Goal: Information Seeking & Learning: Learn about a topic

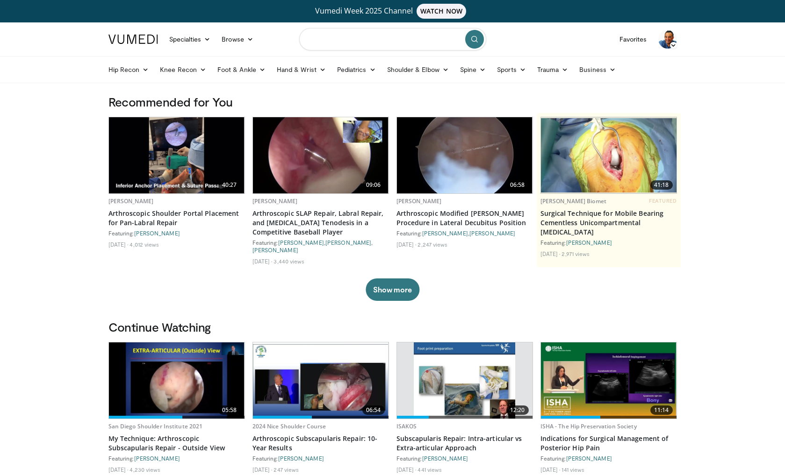
click at [335, 38] on input "Search topics, interventions" at bounding box center [392, 39] width 187 height 22
type input "**********"
click at [474, 41] on icon "submit" at bounding box center [474, 39] width 7 height 7
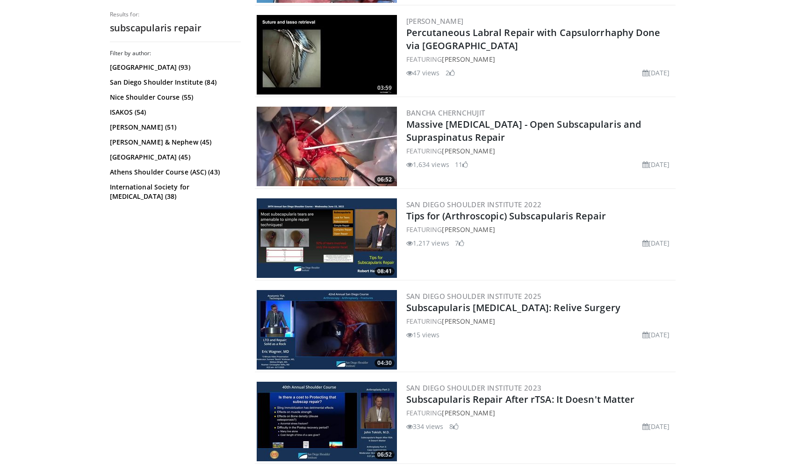
scroll to position [1857, 0]
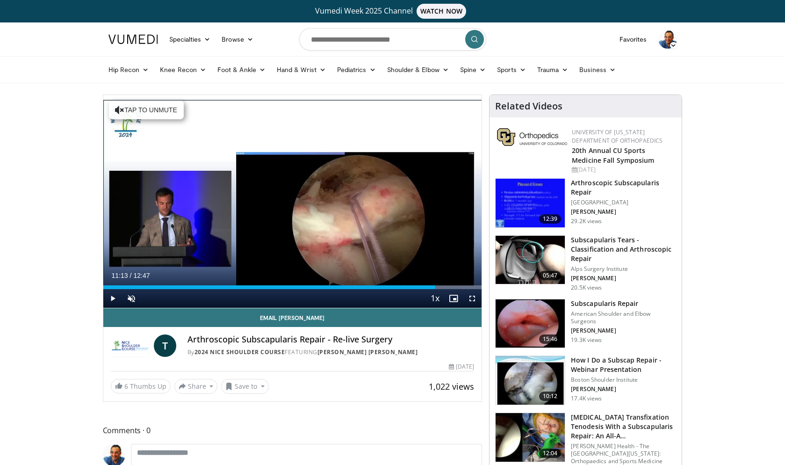
drag, startPoint x: 107, startPoint y: 286, endPoint x: 436, endPoint y: 276, distance: 329.6
click at [436, 289] on div "Current Time 11:13 / Duration 12:47 Play Skip Backward Skip Forward Unmute Load…" at bounding box center [292, 298] width 379 height 19
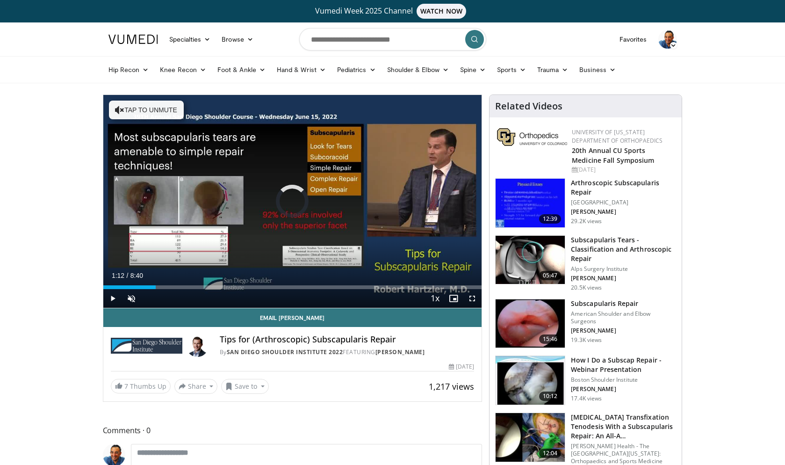
drag, startPoint x: 112, startPoint y: 288, endPoint x: 156, endPoint y: 287, distance: 43.9
click at [156, 287] on div "Progress Bar" at bounding box center [156, 287] width 1 height 4
drag, startPoint x: 177, startPoint y: 286, endPoint x: 246, endPoint y: 283, distance: 68.8
click at [246, 283] on div "Loaded : 39.00% 3:16 3:16" at bounding box center [292, 284] width 379 height 9
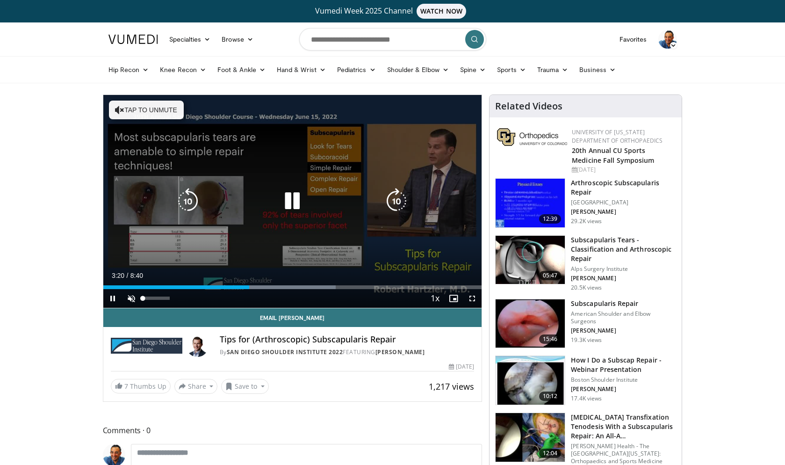
click at [133, 297] on span "Video Player" at bounding box center [131, 298] width 19 height 19
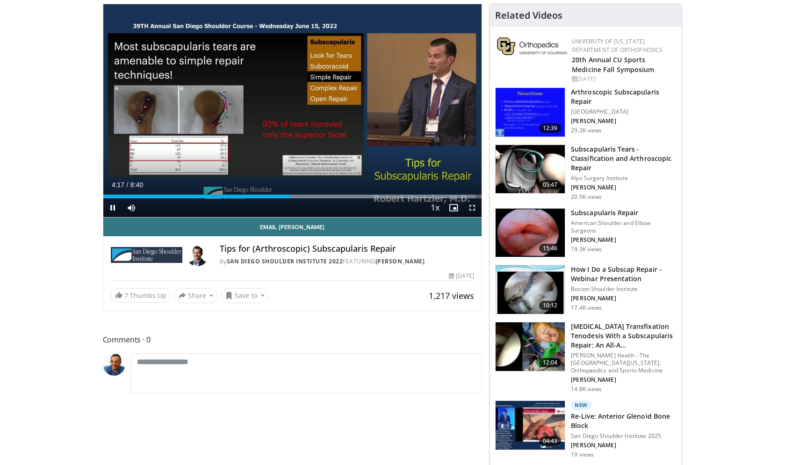
scroll to position [104, 0]
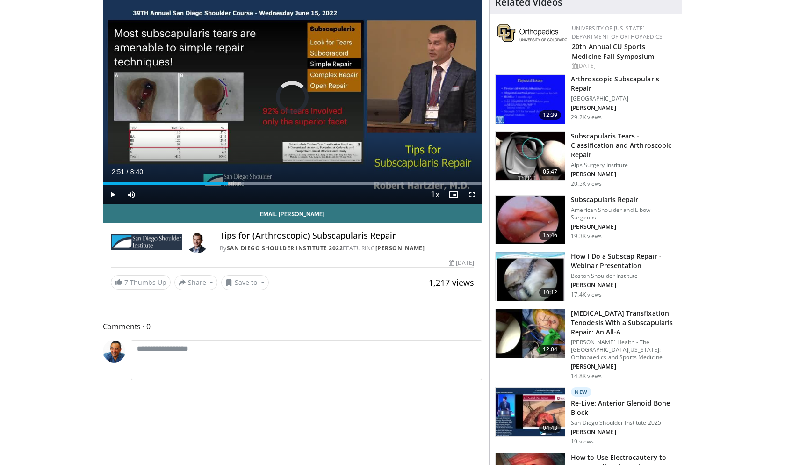
drag, startPoint x: 293, startPoint y: 184, endPoint x: 228, endPoint y: 190, distance: 65.2
click at [228, 190] on div "Current Time 2:51 / Duration 8:40 Play Skip Backward Skip Forward Mute 93% Load…" at bounding box center [292, 194] width 379 height 19
drag, startPoint x: 199, startPoint y: 188, endPoint x: 175, endPoint y: 189, distance: 24.3
click at [175, 189] on div "Current Time 2:57 / Duration 8:40 Pause Skip Backward Skip Forward Mute 93% Loa…" at bounding box center [292, 194] width 379 height 19
click at [185, 185] on div "Progress Bar" at bounding box center [185, 183] width 1 height 4
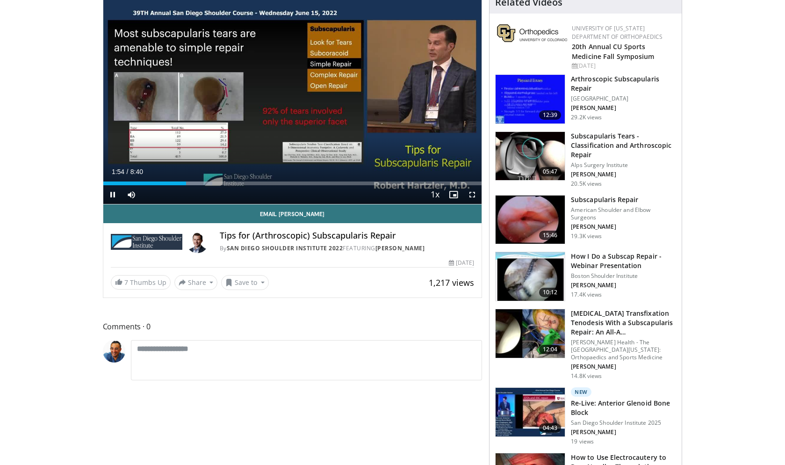
click at [169, 186] on div "Current Time 1:54 / Duration 8:40 Pause Skip Backward Skip Forward Mute 93% Loa…" at bounding box center [292, 194] width 379 height 19
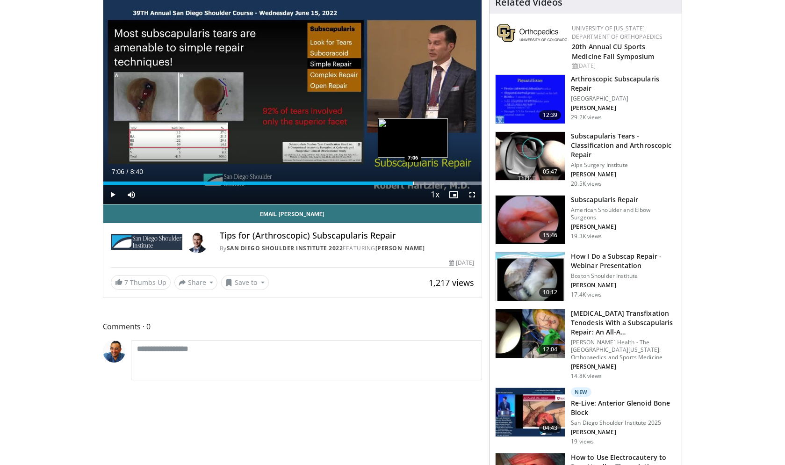
drag, startPoint x: 291, startPoint y: 184, endPoint x: 411, endPoint y: 177, distance: 120.3
click at [412, 176] on div "Loaded : 99.99% 6:24 7:06" at bounding box center [292, 180] width 379 height 9
click at [459, 181] on div "Progress Bar" at bounding box center [459, 183] width 1 height 4
click at [469, 184] on div "Progress Bar" at bounding box center [469, 183] width 1 height 4
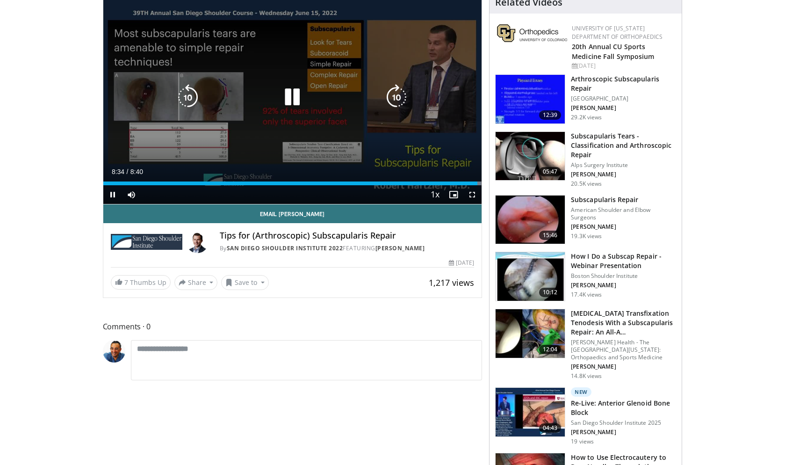
click at [297, 110] on icon "Video Player" at bounding box center [292, 97] width 26 height 26
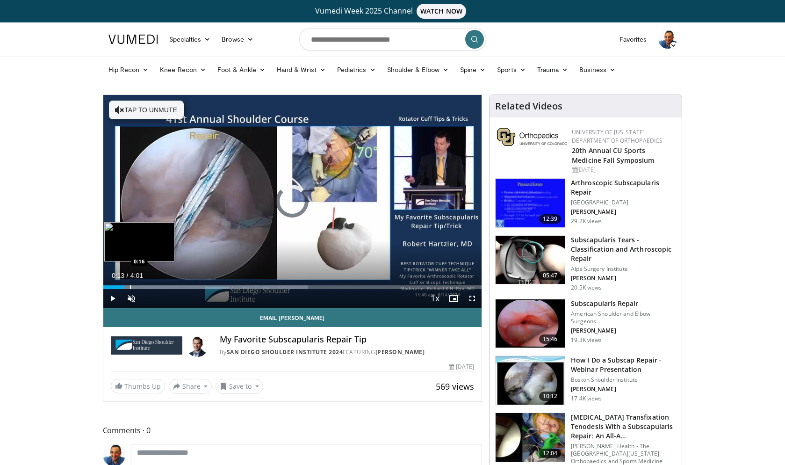
drag, startPoint x: 107, startPoint y: 287, endPoint x: 132, endPoint y: 287, distance: 25.2
click at [131, 287] on div "Progress Bar" at bounding box center [130, 287] width 1 height 4
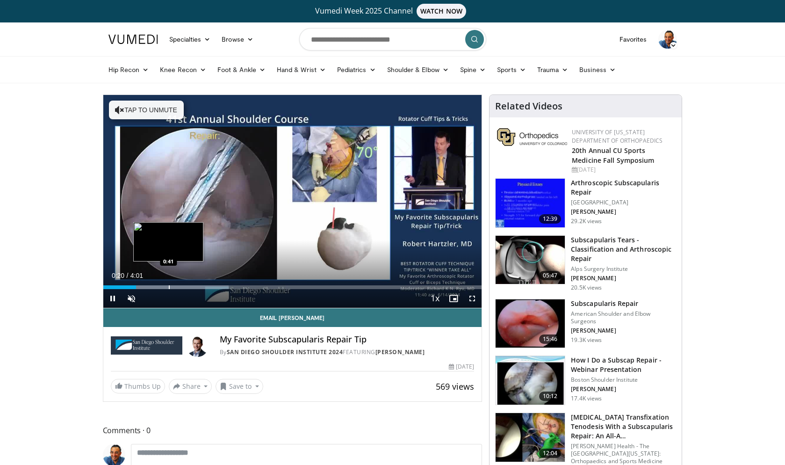
click at [169, 287] on div "Progress Bar" at bounding box center [169, 287] width 1 height 4
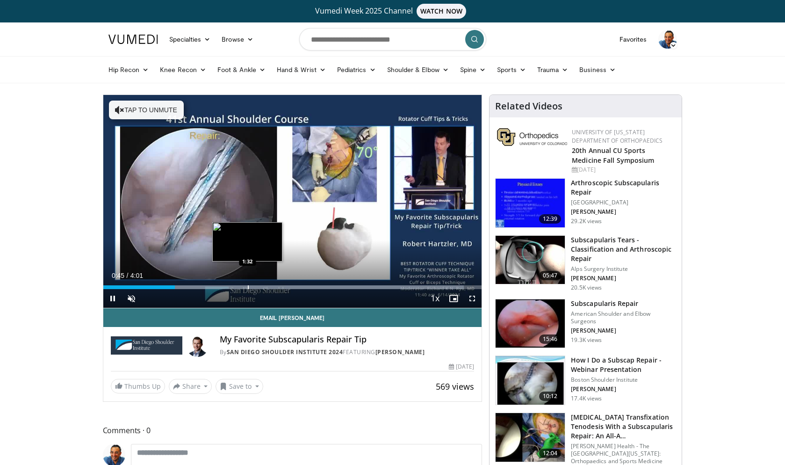
click at [248, 285] on div "Progress Bar" at bounding box center [248, 287] width 1 height 4
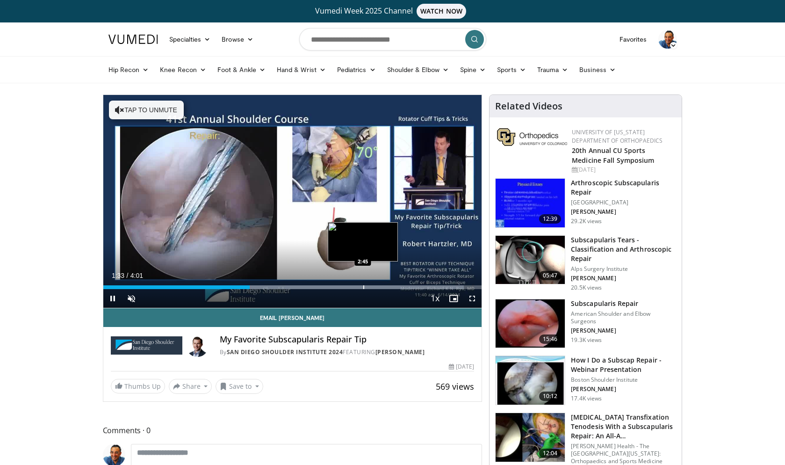
click at [363, 285] on div "Progress Bar" at bounding box center [363, 287] width 1 height 4
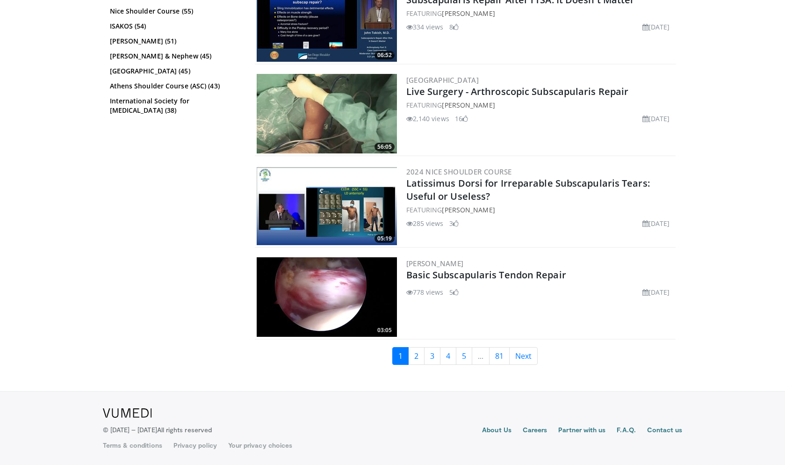
scroll to position [2259, 0]
click at [419, 354] on link "2" at bounding box center [416, 356] width 16 height 18
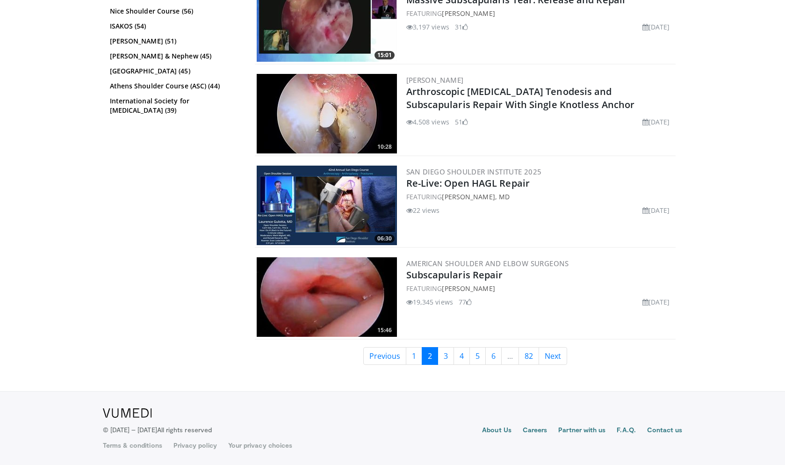
scroll to position [2253, 0]
click at [444, 355] on link "3" at bounding box center [445, 356] width 16 height 18
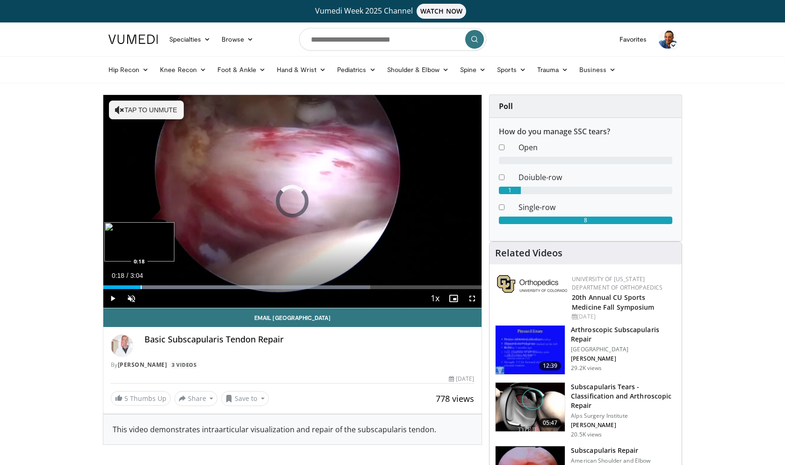
drag, startPoint x: 116, startPoint y: 286, endPoint x: 141, endPoint y: 284, distance: 24.3
click at [141, 284] on div "Loaded : 70.62% 0:18 0:18" at bounding box center [292, 284] width 379 height 9
click at [154, 285] on div "Progress Bar" at bounding box center [154, 287] width 1 height 4
click at [192, 283] on div "Loaded : 18.35% 0:43 0:43" at bounding box center [292, 284] width 379 height 9
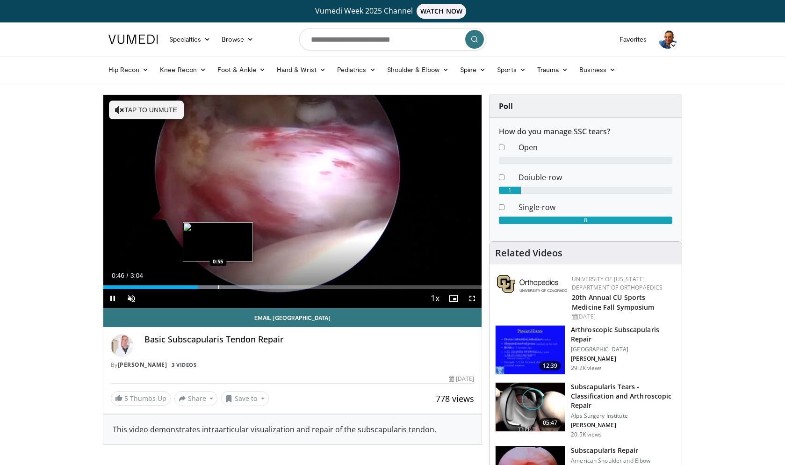
click at [218, 284] on div "Loaded : 48.88% 0:46 0:55" at bounding box center [292, 284] width 379 height 9
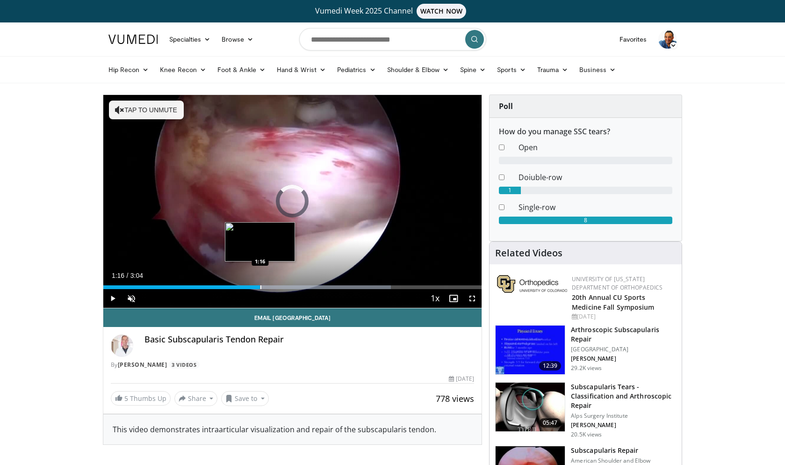
click at [260, 284] on div "Loaded : 76.05% 0:56 1:16" at bounding box center [292, 284] width 379 height 9
click at [312, 290] on div "Current Time 1:17 / Duration 3:04 Pause Skip Backward Skip Forward Unmute 41% L…" at bounding box center [292, 298] width 379 height 19
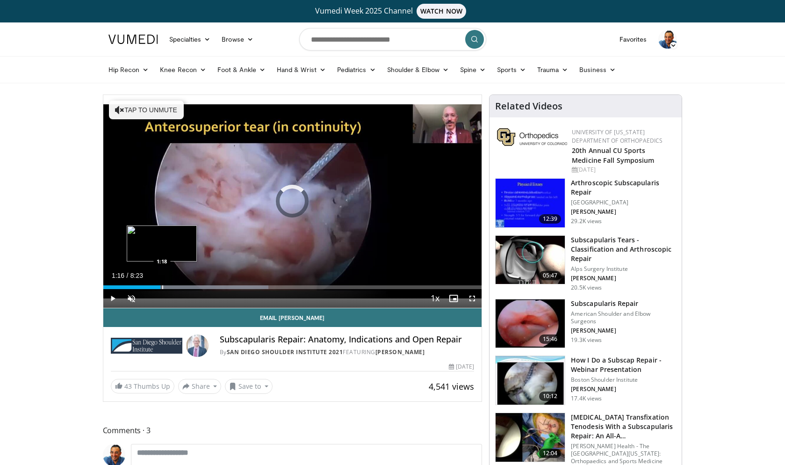
drag, startPoint x: 112, startPoint y: 287, endPoint x: 161, endPoint y: 287, distance: 49.5
click at [162, 286] on div "Progress Bar" at bounding box center [162, 287] width 1 height 4
click at [180, 286] on div "Progress Bar" at bounding box center [179, 287] width 1 height 4
click at [202, 287] on div "Progress Bar" at bounding box center [202, 287] width 1 height 4
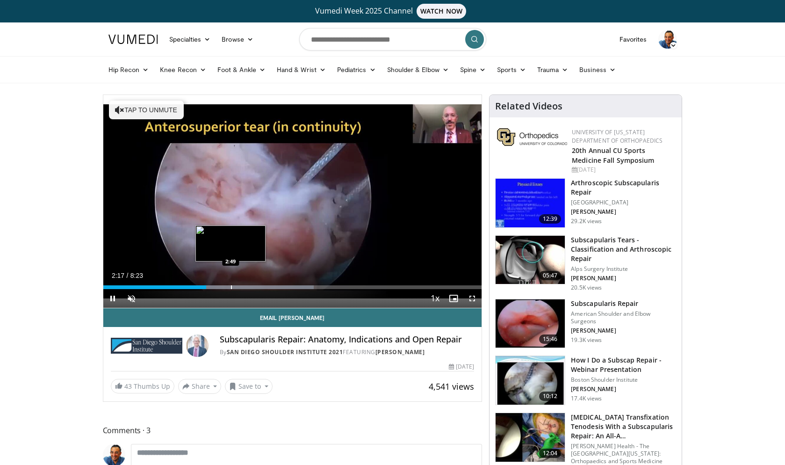
click at [231, 286] on div "Progress Bar" at bounding box center [231, 287] width 1 height 4
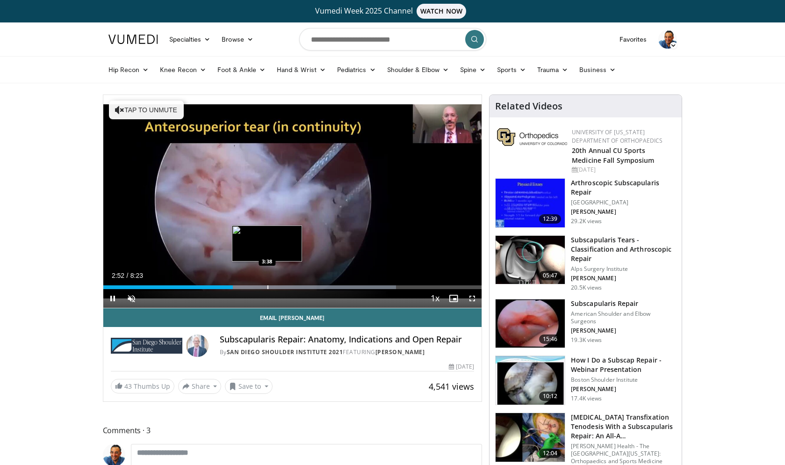
click at [267, 288] on div "Progress Bar" at bounding box center [267, 287] width 1 height 4
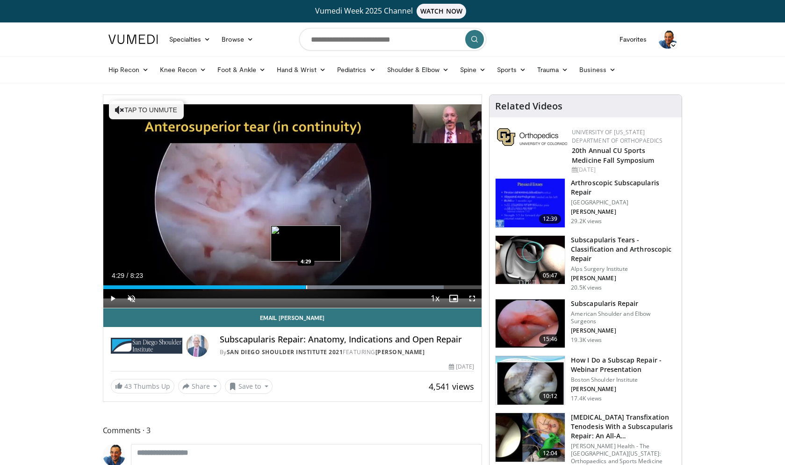
click at [306, 288] on div "Progress Bar" at bounding box center [306, 287] width 1 height 4
click at [389, 286] on div "Progress Bar" at bounding box center [389, 287] width 1 height 4
click at [406, 290] on div "Current Time 6:24 / Duration 8:23 Pause Skip Backward Skip Forward Unmute Loade…" at bounding box center [292, 298] width 379 height 19
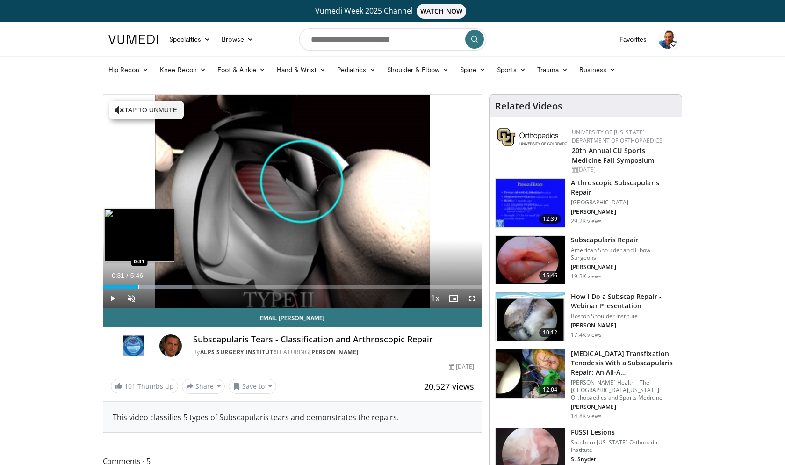
drag, startPoint x: 111, startPoint y: 287, endPoint x: 149, endPoint y: 286, distance: 37.9
click at [139, 286] on div "Progress Bar" at bounding box center [138, 287] width 1 height 4
click at [149, 286] on div "Progress Bar" at bounding box center [149, 287] width 1 height 4
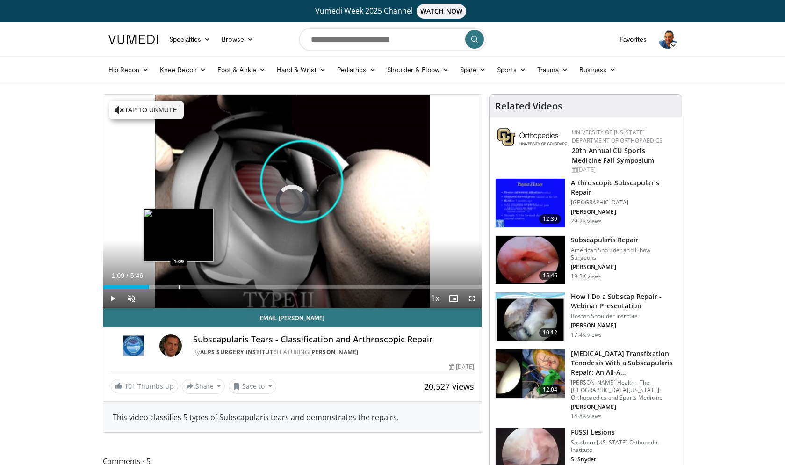
click at [179, 285] on div "Progress Bar" at bounding box center [179, 287] width 1 height 4
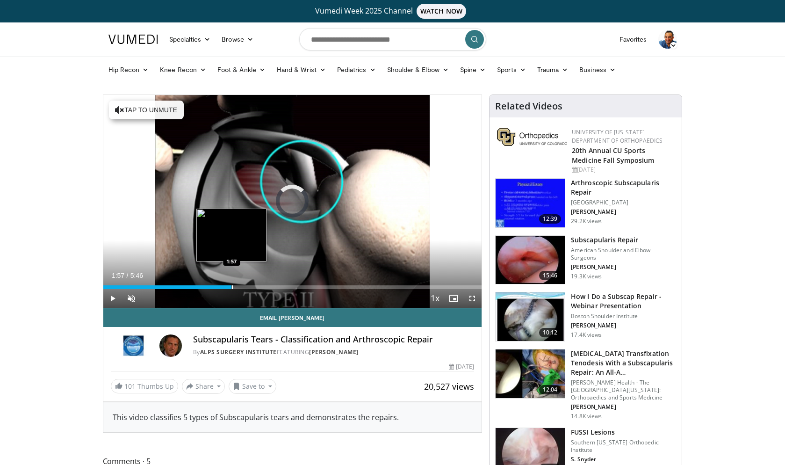
click at [232, 286] on div "Progress Bar" at bounding box center [232, 287] width 1 height 4
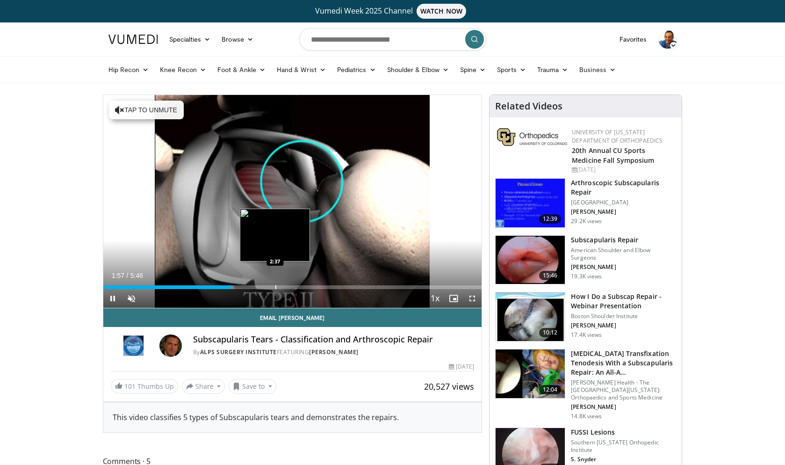
click at [275, 286] on div "Progress Bar" at bounding box center [275, 287] width 1 height 4
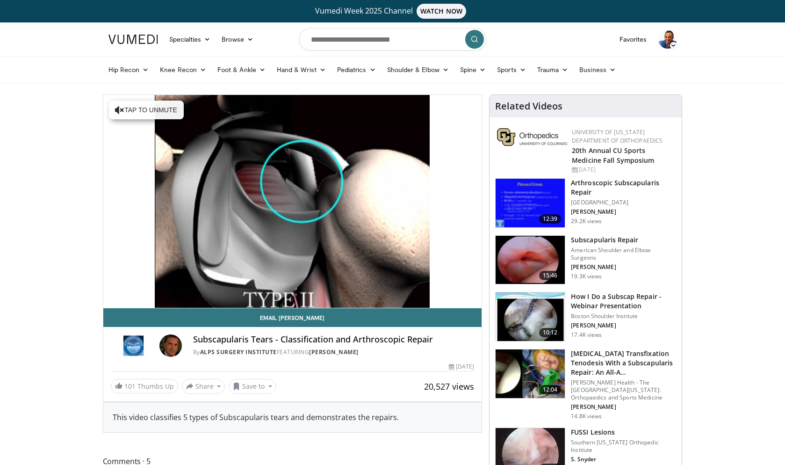
click at [518, 210] on img at bounding box center [529, 203] width 69 height 49
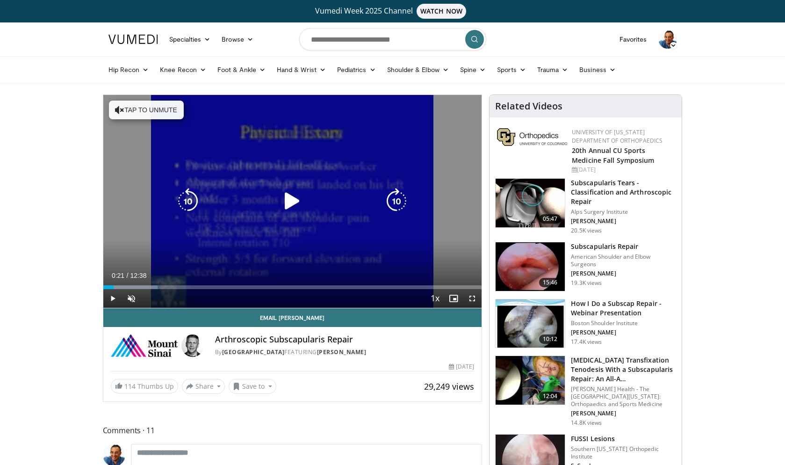
drag, startPoint x: 114, startPoint y: 285, endPoint x: 122, endPoint y: 284, distance: 8.9
click at [122, 284] on div "Loaded : 14.37% 00:14 00:21" at bounding box center [292, 284] width 379 height 9
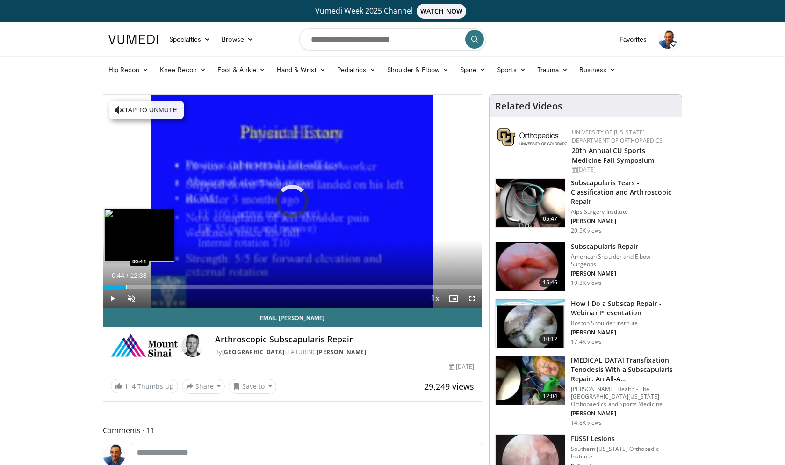
click at [125, 284] on div "Loaded : 5.21% 00:44 00:44" at bounding box center [292, 284] width 379 height 9
click at [143, 286] on div "Progress Bar" at bounding box center [143, 287] width 1 height 4
click at [158, 286] on div "Progress Bar" at bounding box center [158, 287] width 1 height 4
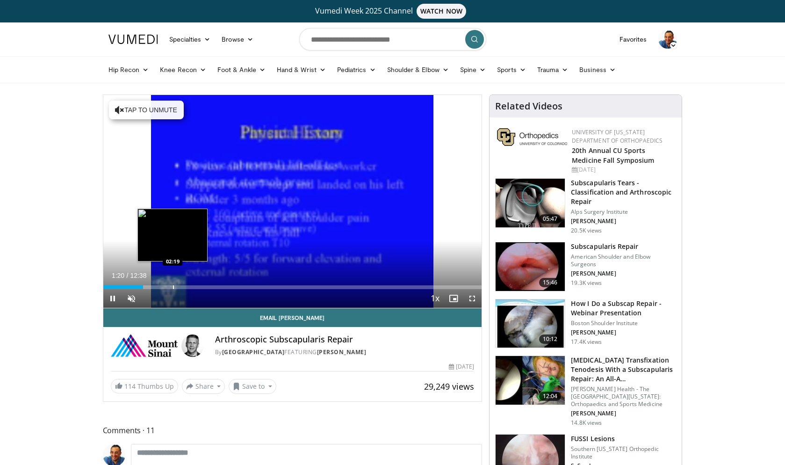
click at [173, 288] on div "Progress Bar" at bounding box center [173, 287] width 1 height 4
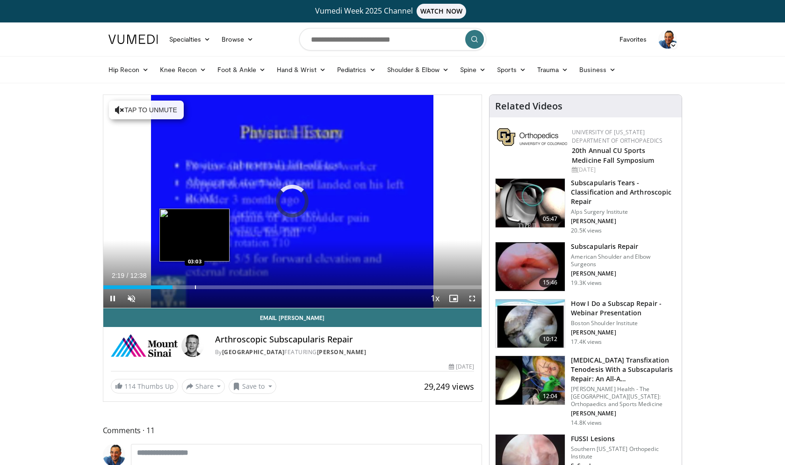
click at [195, 287] on div "Progress Bar" at bounding box center [195, 287] width 1 height 4
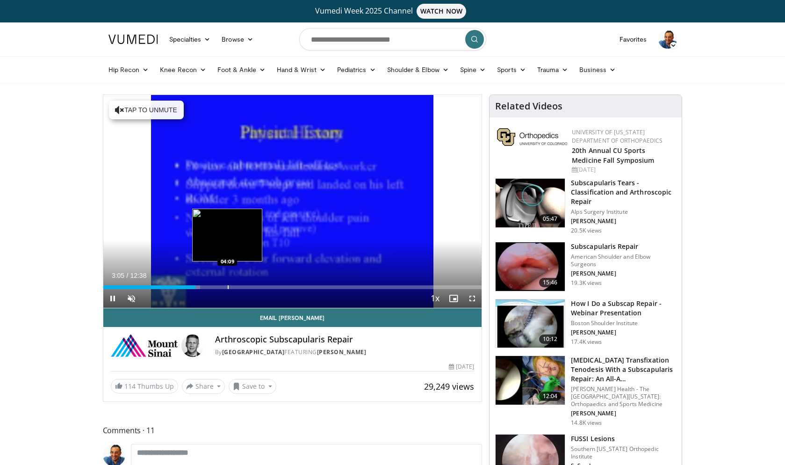
click at [228, 286] on div "Progress Bar" at bounding box center [228, 287] width 1 height 4
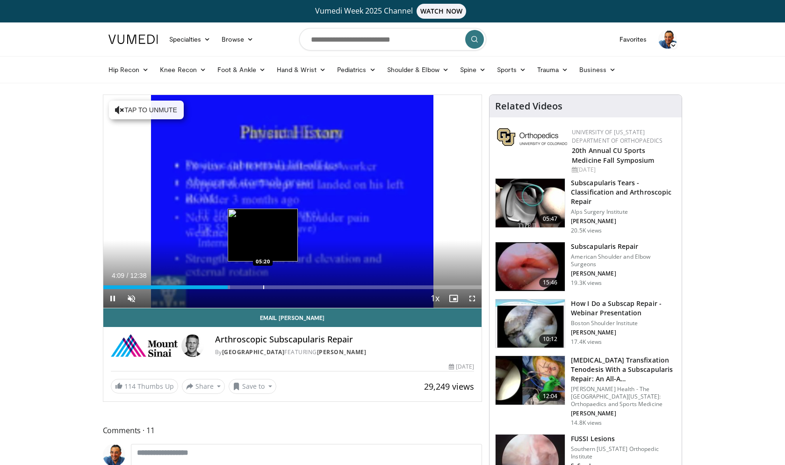
click at [263, 284] on div "Loaded : 33.53% 04:09 05:20" at bounding box center [292, 284] width 379 height 9
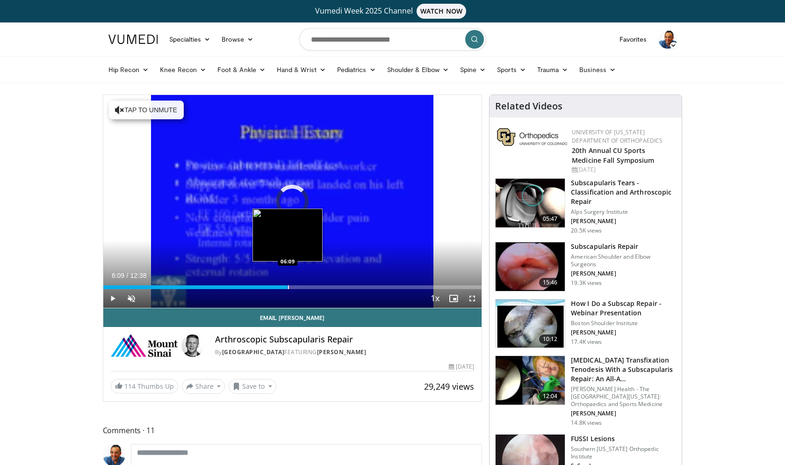
click at [288, 287] on div "Progress Bar" at bounding box center [288, 287] width 1 height 4
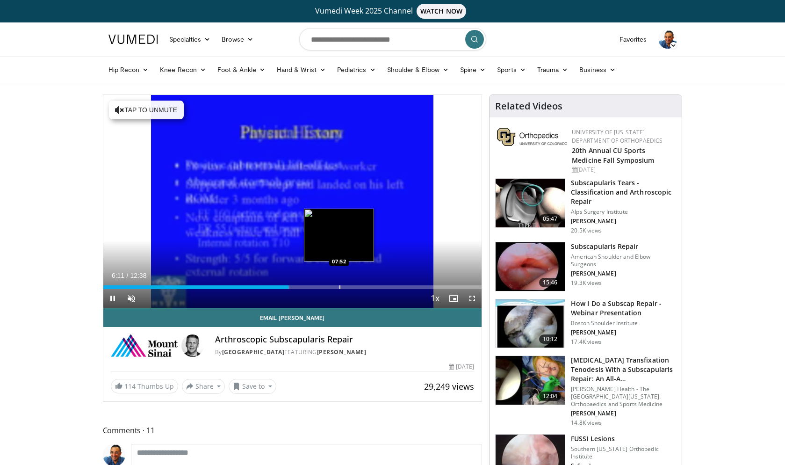
click at [339, 287] on div "Progress Bar" at bounding box center [339, 287] width 1 height 4
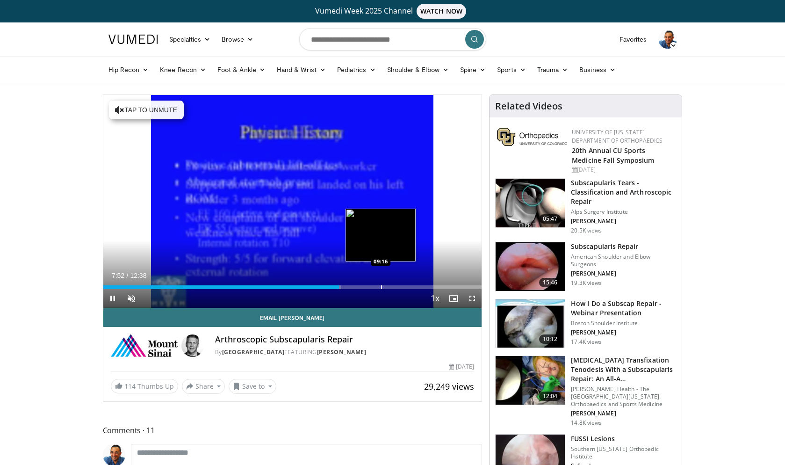
click at [381, 288] on div "Progress Bar" at bounding box center [381, 287] width 1 height 4
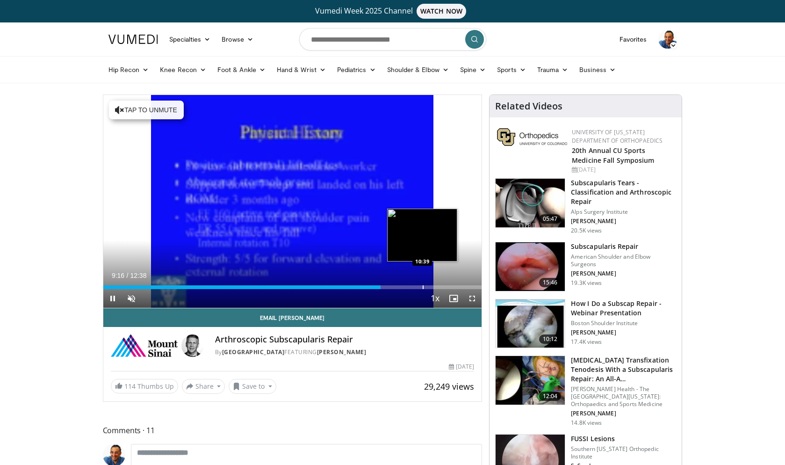
click at [422, 286] on div "Progress Bar" at bounding box center [422, 287] width 1 height 4
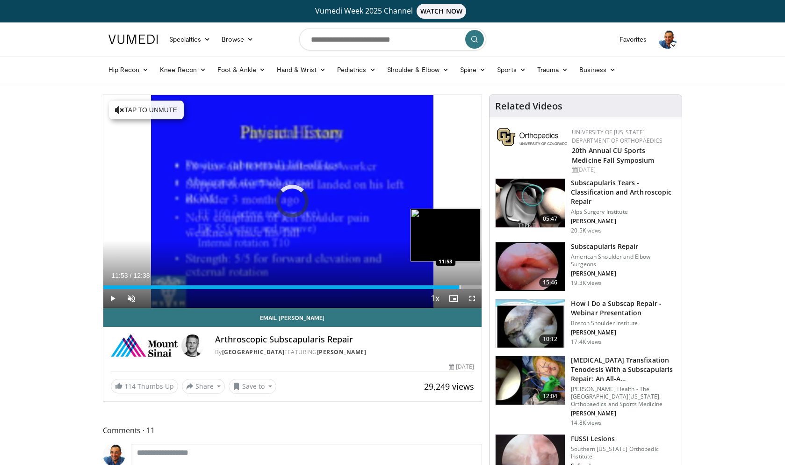
click at [459, 286] on div "Progress Bar" at bounding box center [459, 287] width 1 height 4
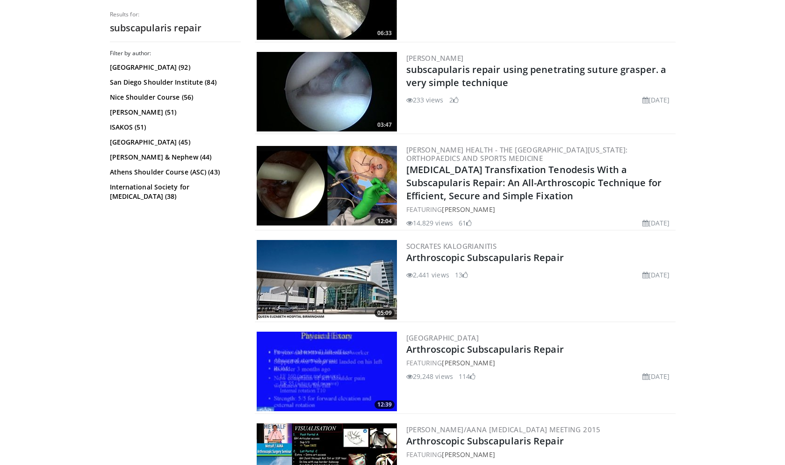
scroll to position [434, 0]
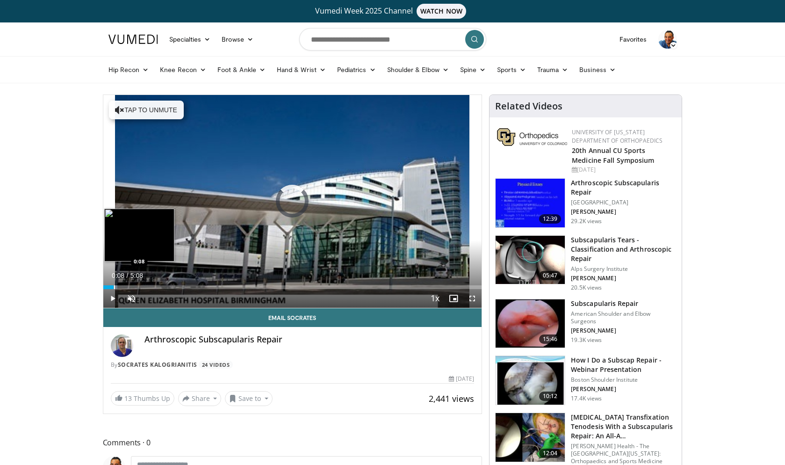
click at [114, 285] on div "Progress Bar" at bounding box center [114, 287] width 1 height 4
click at [162, 283] on div "Loaded : 3.79% 0:08 0:48" at bounding box center [292, 284] width 379 height 9
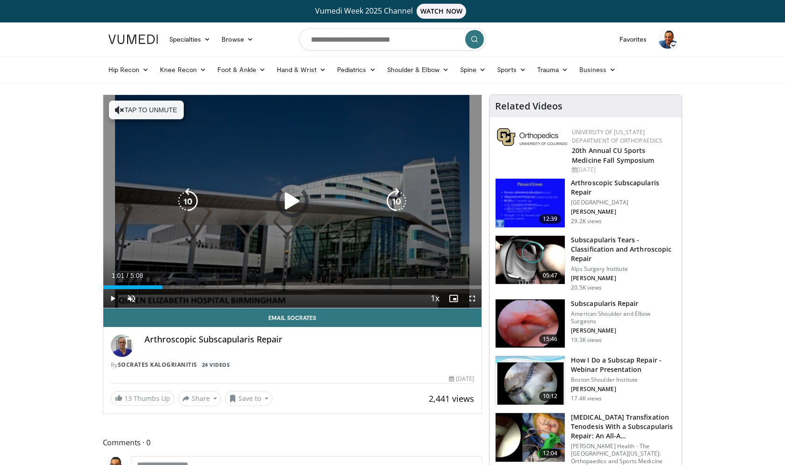
drag, startPoint x: 178, startPoint y: 283, endPoint x: 210, endPoint y: 284, distance: 31.8
click at [178, 283] on div "Loaded : 5.03% 1:01 1:01" at bounding box center [292, 284] width 379 height 9
drag, startPoint x: 223, startPoint y: 284, endPoint x: 245, endPoint y: 285, distance: 21.5
click at [223, 284] on div "Loaded : 19.32% 1:38 1:37" at bounding box center [292, 284] width 379 height 9
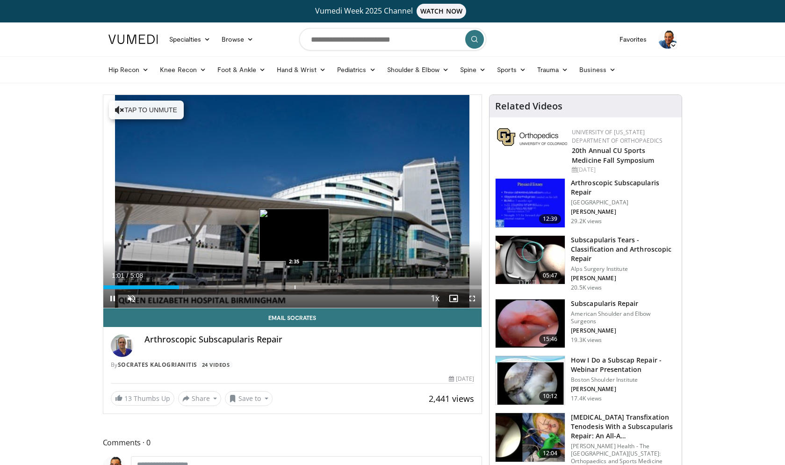
click at [294, 283] on div "Loaded : 22.48% 1:01 2:35" at bounding box center [292, 284] width 379 height 9
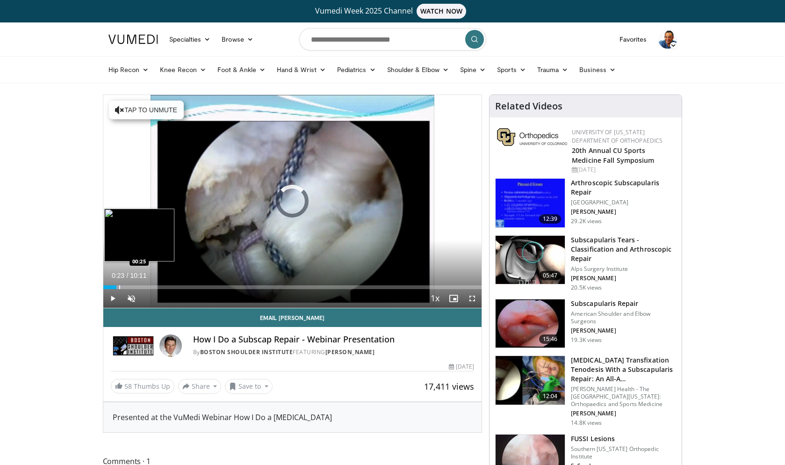
drag, startPoint x: 116, startPoint y: 288, endPoint x: 163, endPoint y: 286, distance: 47.2
click at [120, 286] on div "Progress Bar" at bounding box center [119, 287] width 1 height 4
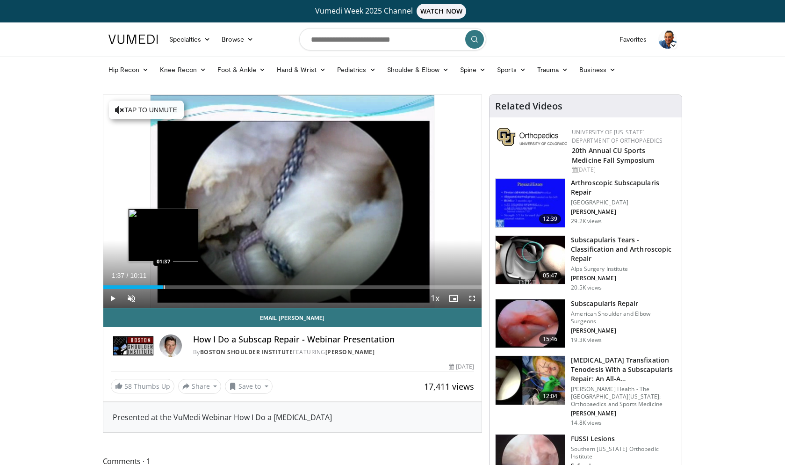
click at [164, 286] on div "Progress Bar" at bounding box center [164, 287] width 1 height 4
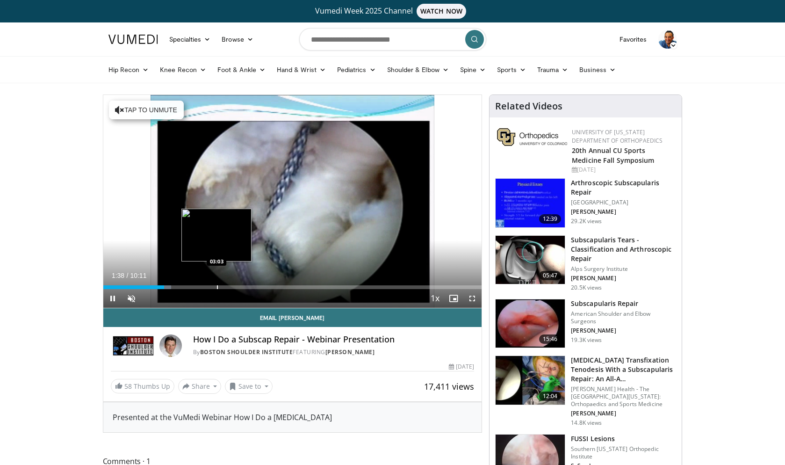
click at [217, 288] on div "Progress Bar" at bounding box center [217, 287] width 1 height 4
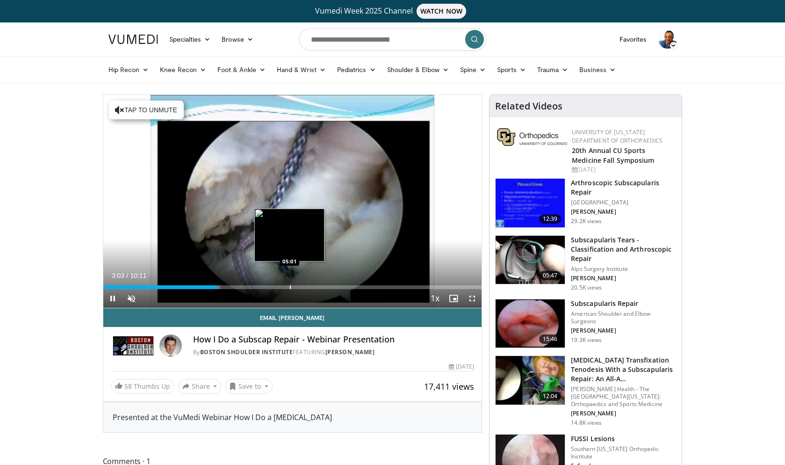
click at [289, 285] on div "10 seconds Tap to unmute" at bounding box center [292, 201] width 379 height 213
click at [280, 287] on div "Progress Bar" at bounding box center [280, 287] width 1 height 4
